Goal: Information Seeking & Learning: Compare options

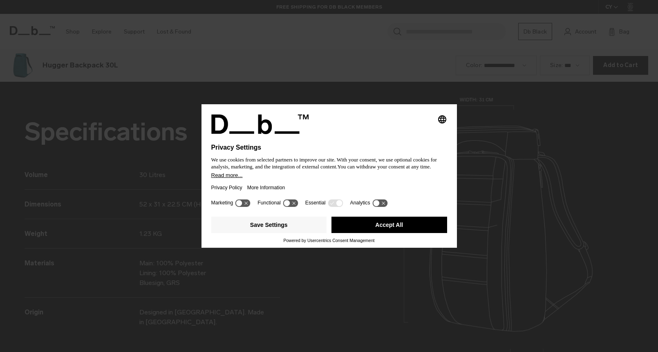
scroll to position [1056, 0]
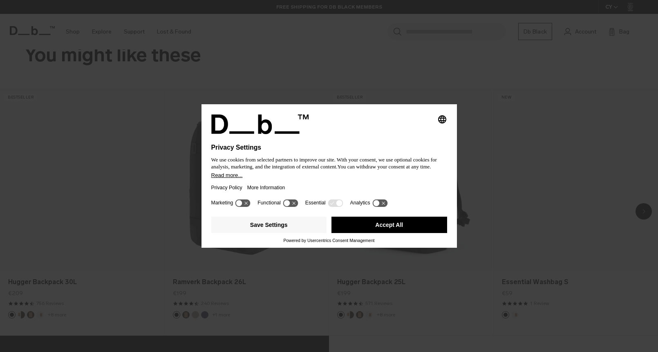
scroll to position [700, 0]
